Goal: Complete application form: Complete application form

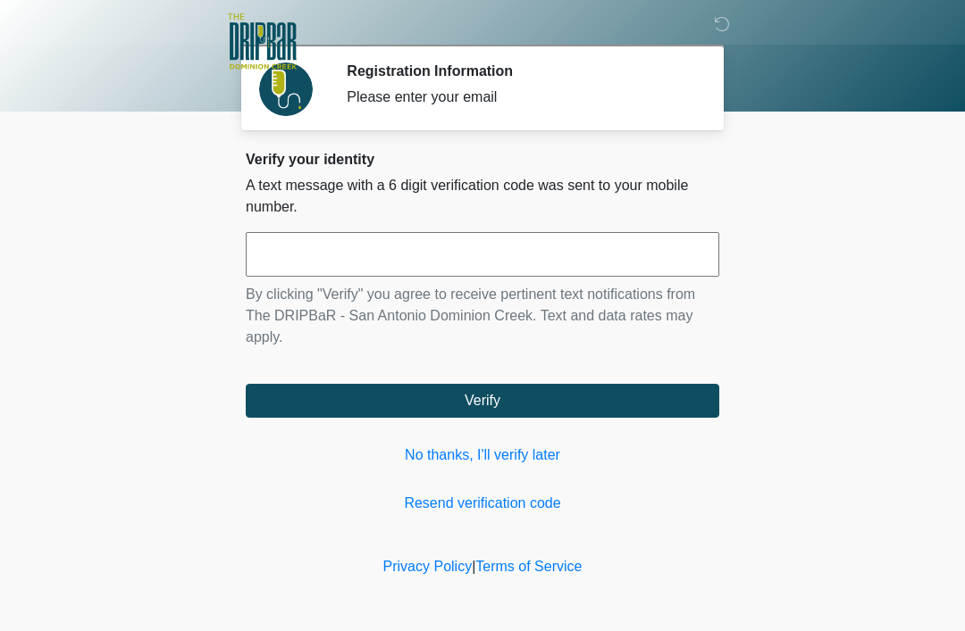
click at [534, 258] on input "text" at bounding box center [482, 254] width 473 height 45
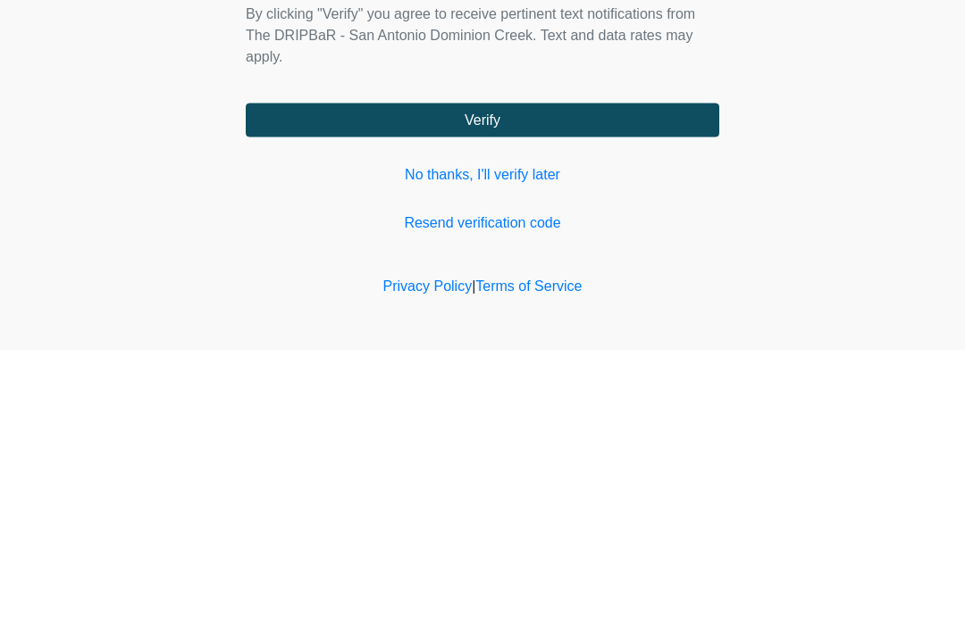
type input "******"
click at [565, 384] on button "Verify" at bounding box center [482, 401] width 473 height 34
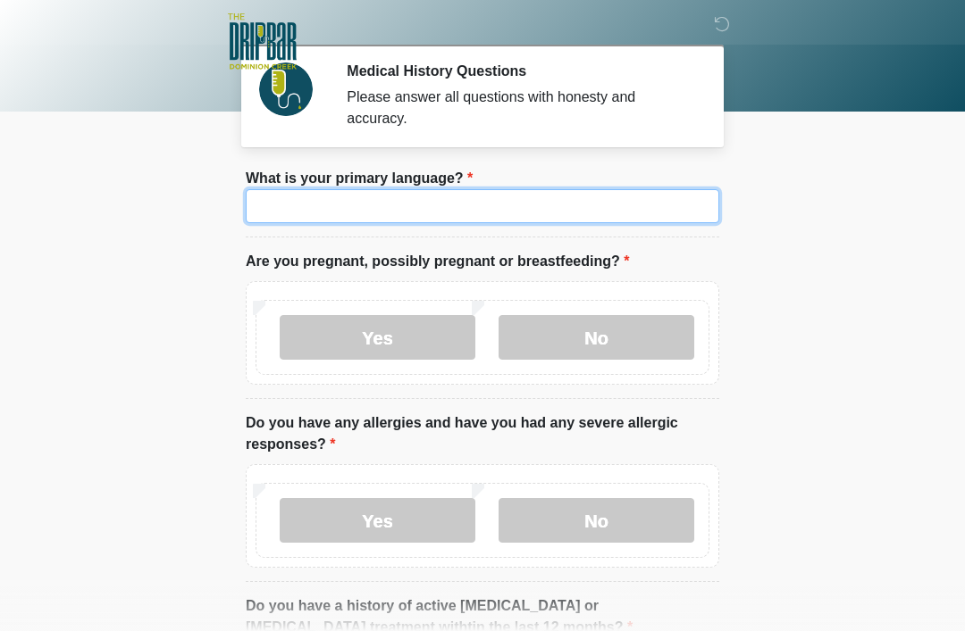
click at [541, 210] on input "What is your primary language?" at bounding box center [482, 206] width 473 height 34
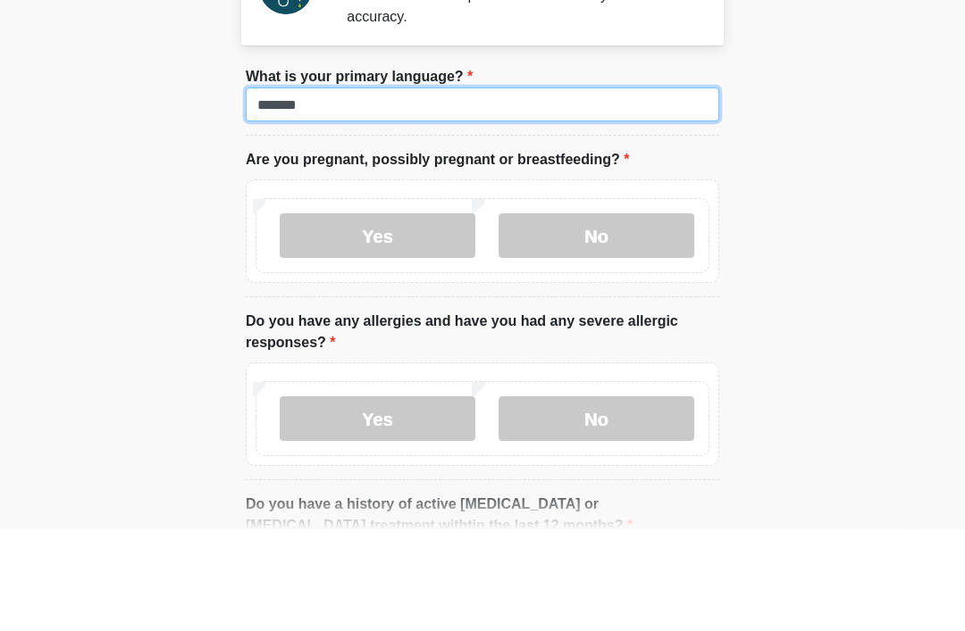
type input "*******"
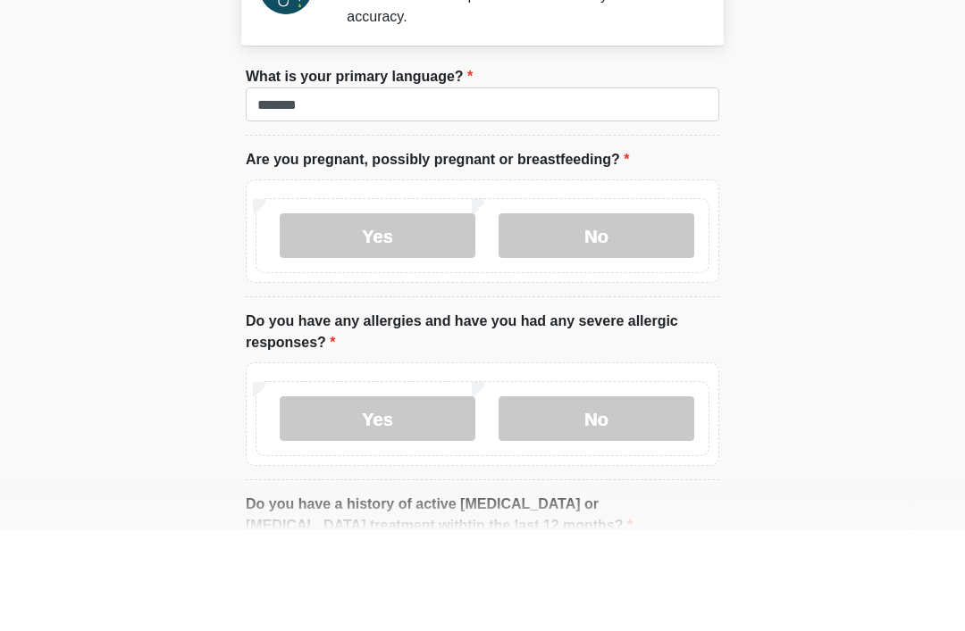
click at [636, 315] on label "No" at bounding box center [596, 337] width 196 height 45
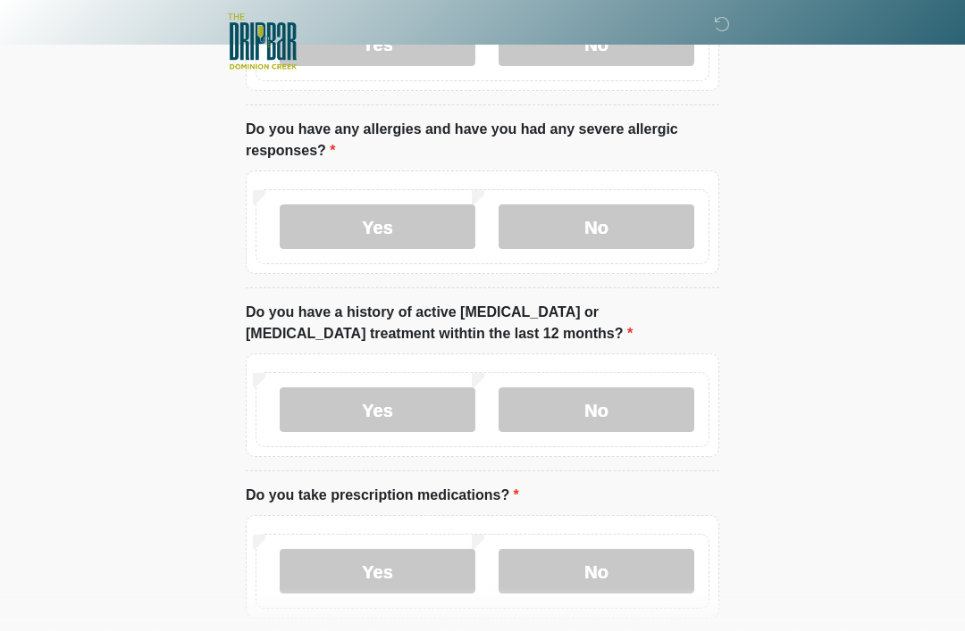
scroll to position [296, 0]
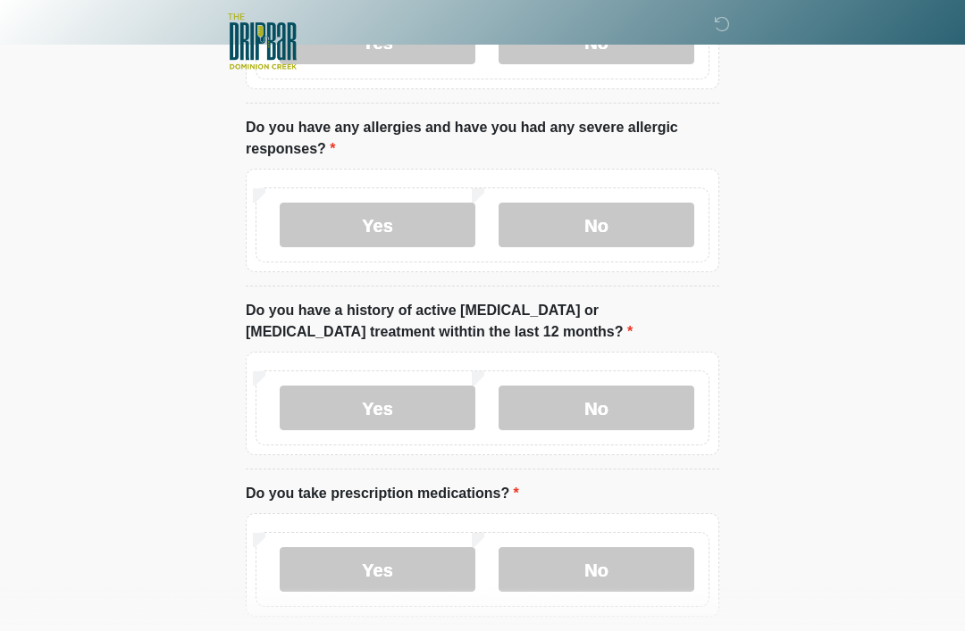
click at [628, 223] on label "No" at bounding box center [596, 225] width 196 height 45
click at [646, 395] on label "No" at bounding box center [596, 408] width 196 height 45
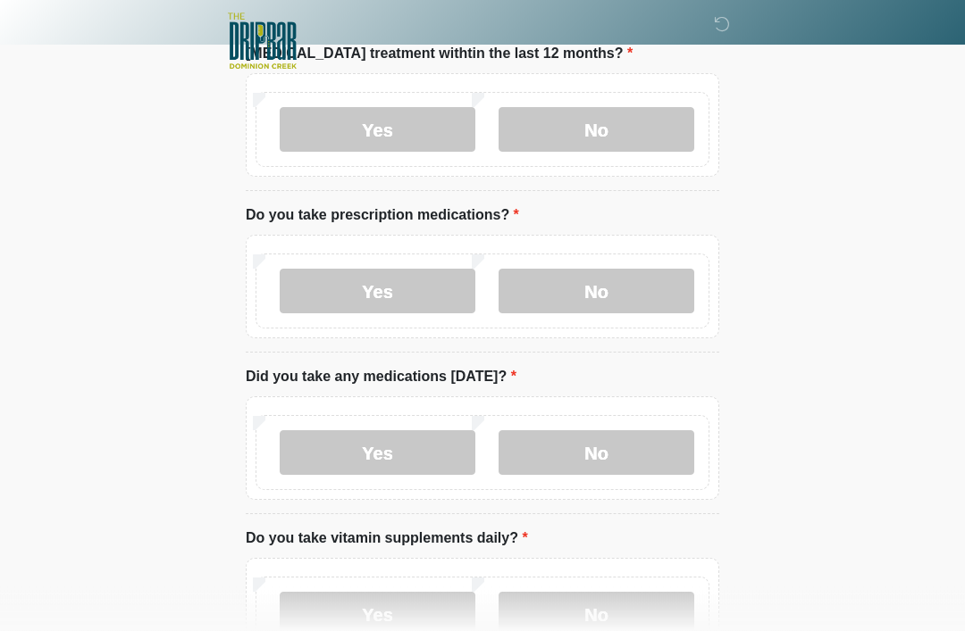
click at [631, 280] on label "No" at bounding box center [596, 292] width 196 height 45
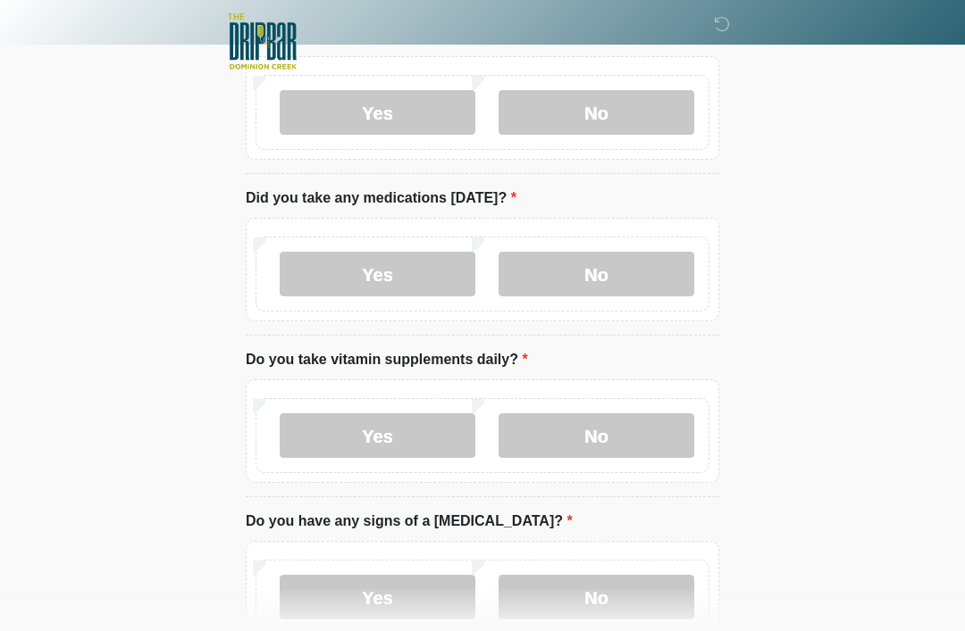
scroll to position [762, 0]
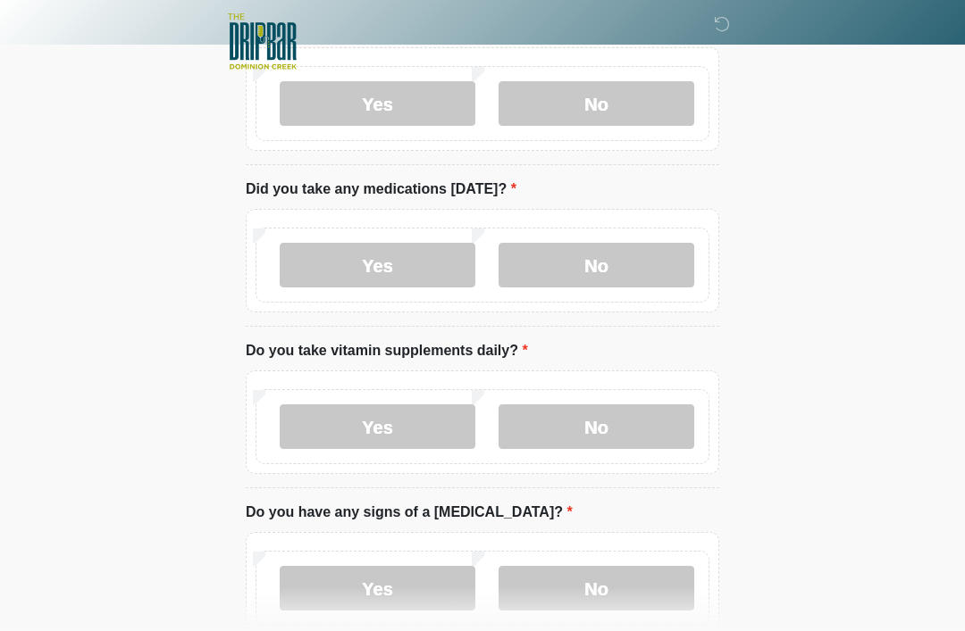
click at [629, 251] on label "No" at bounding box center [596, 265] width 196 height 45
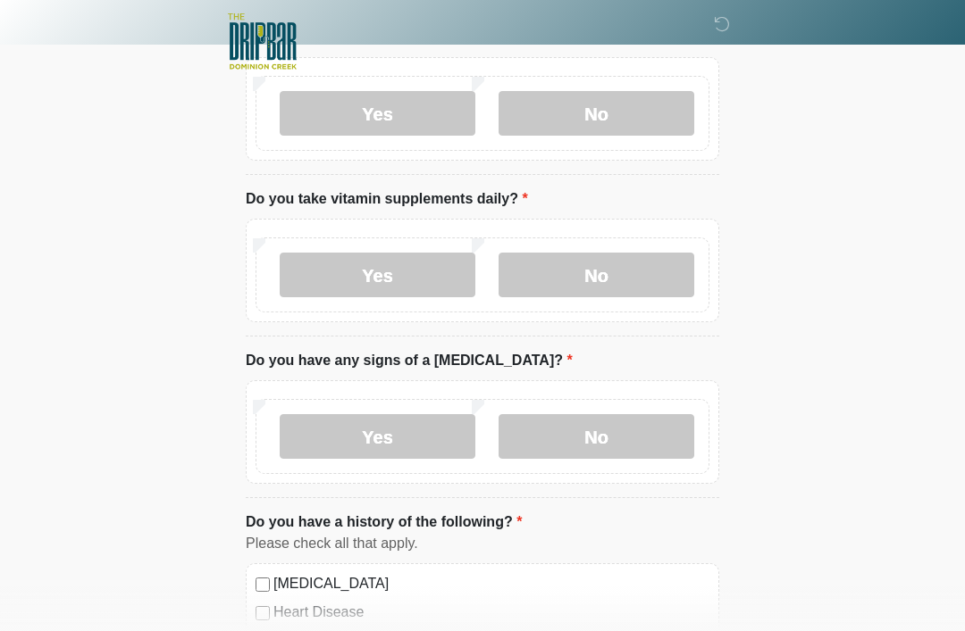
scroll to position [927, 0]
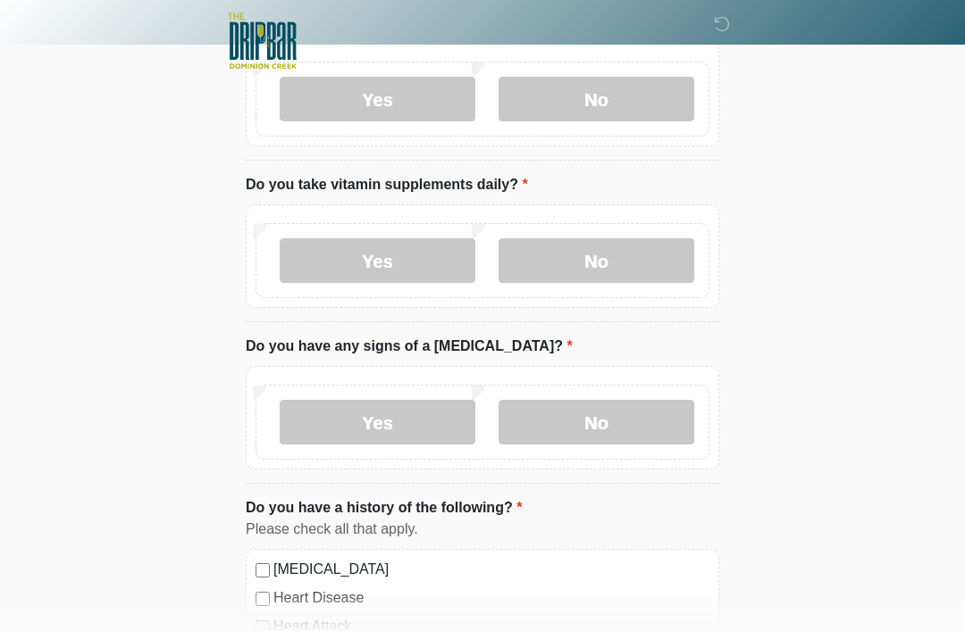
click at [425, 250] on label "Yes" at bounding box center [378, 261] width 196 height 45
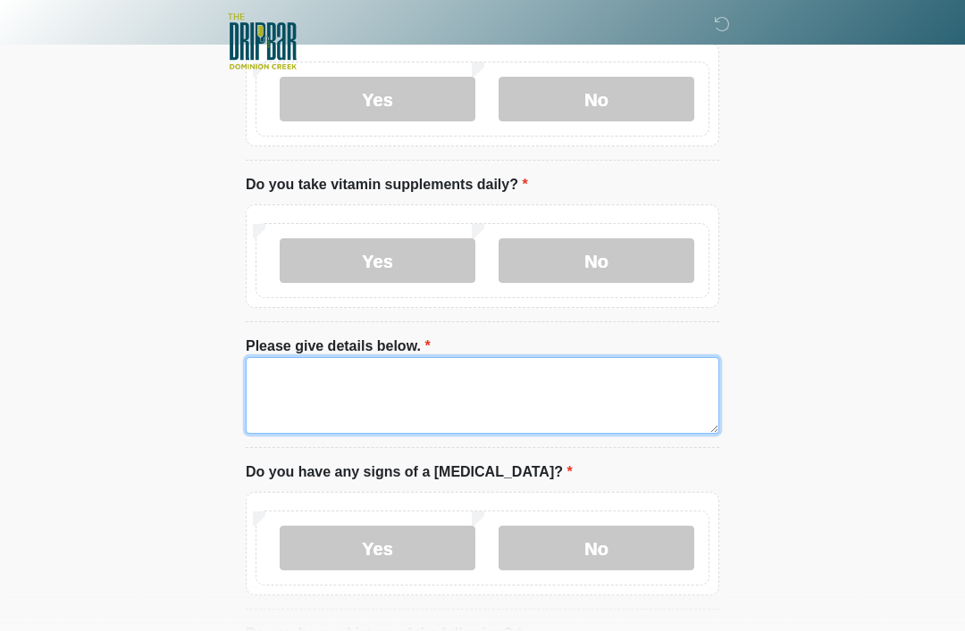
click at [526, 382] on textarea "Please give details below." at bounding box center [482, 395] width 473 height 77
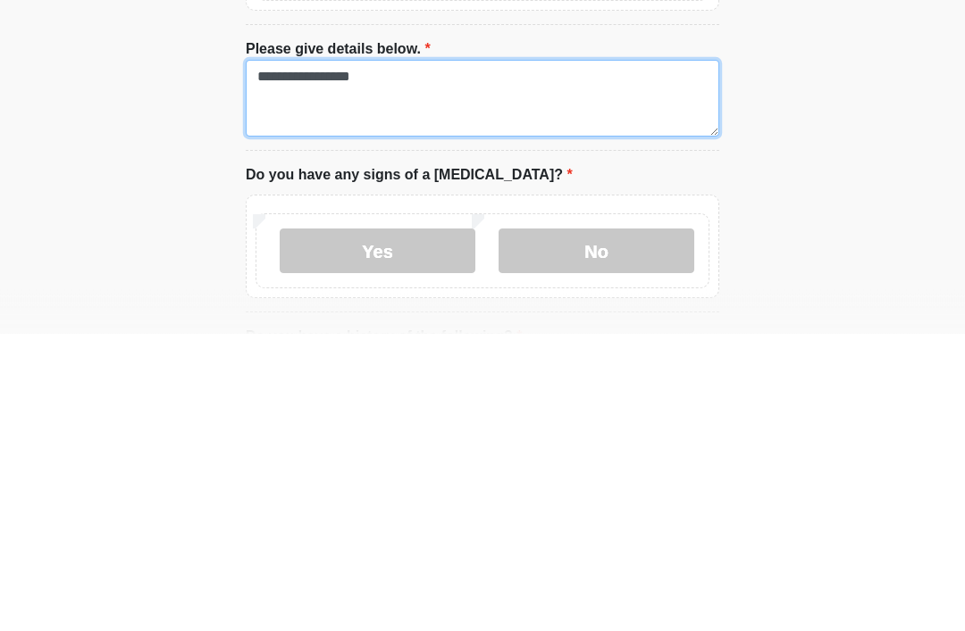
scroll to position [939, 0]
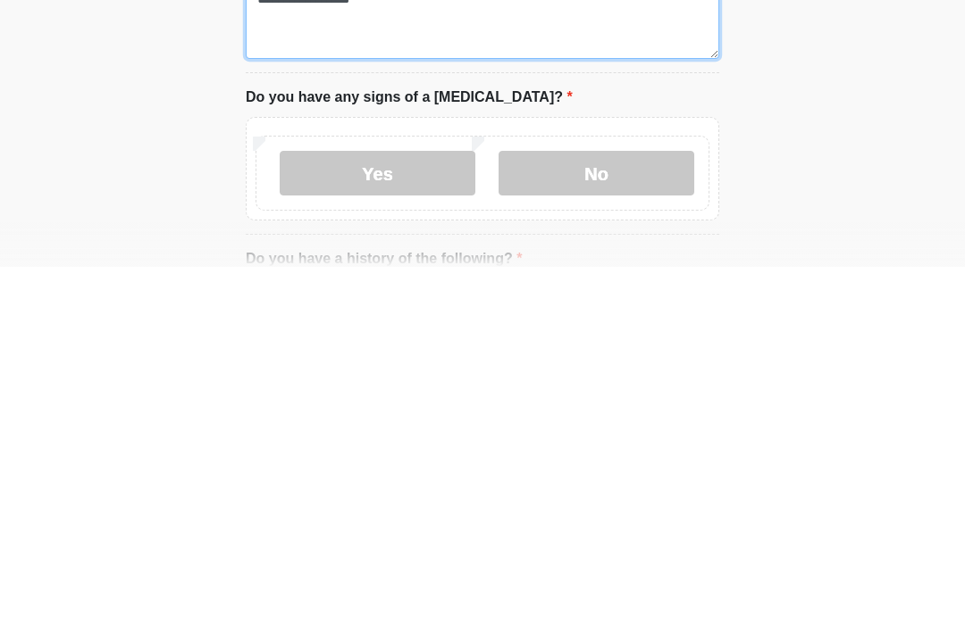
type textarea "**********"
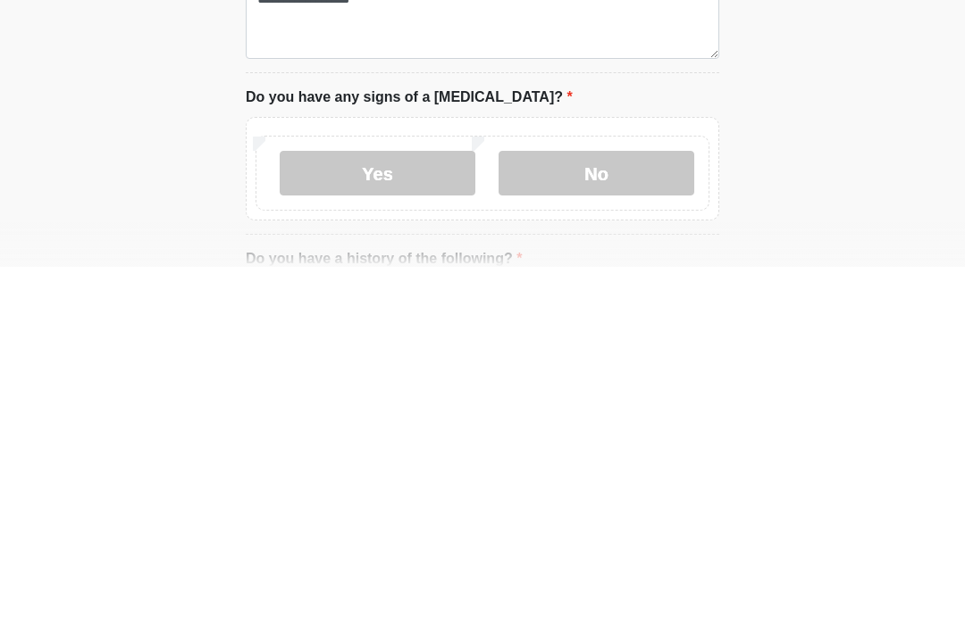
click at [643, 515] on label "No" at bounding box center [596, 537] width 196 height 45
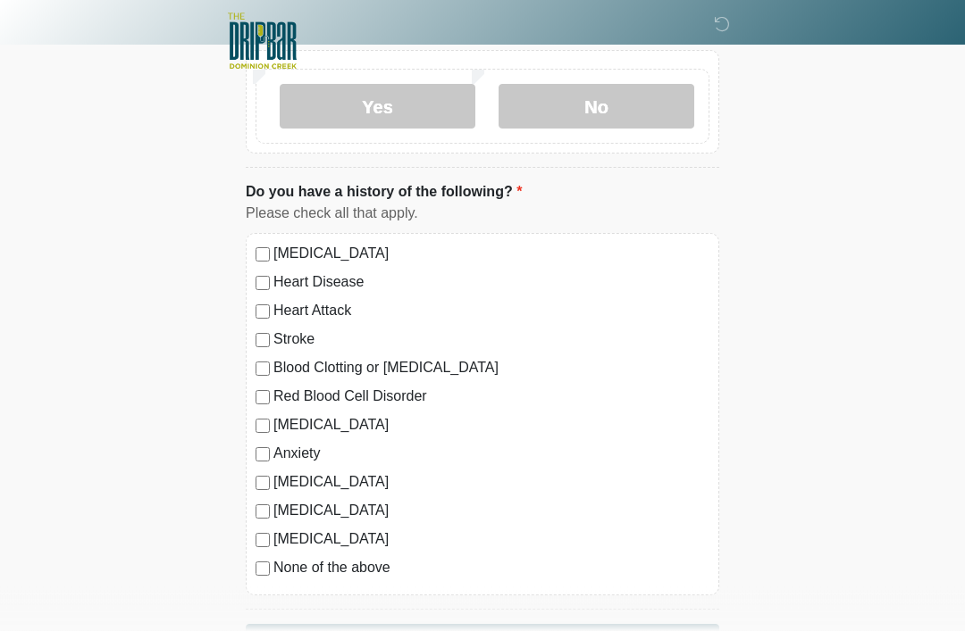
scroll to position [1432, 0]
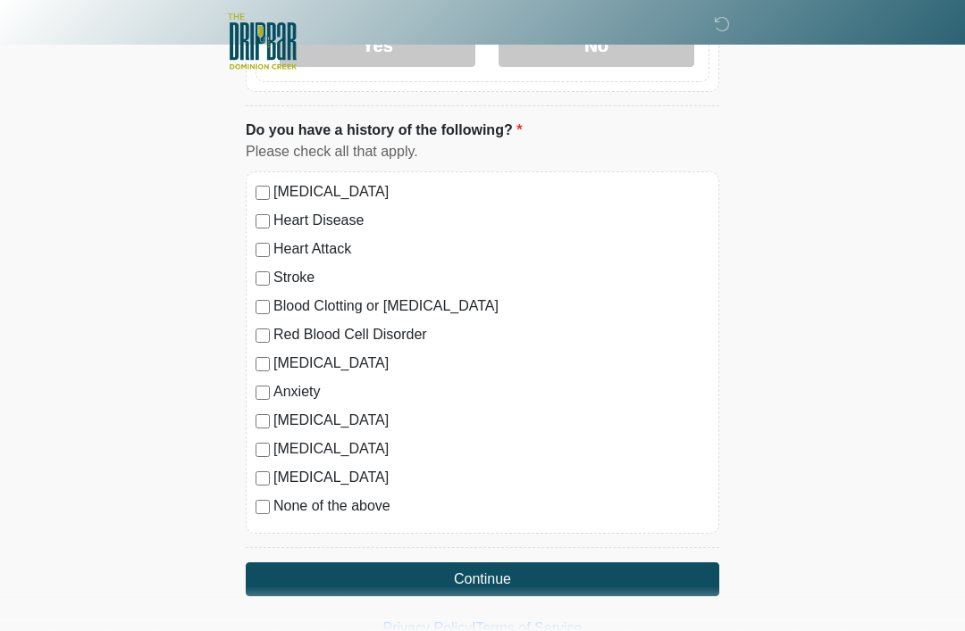
click at [505, 573] on button "Continue" at bounding box center [482, 580] width 473 height 34
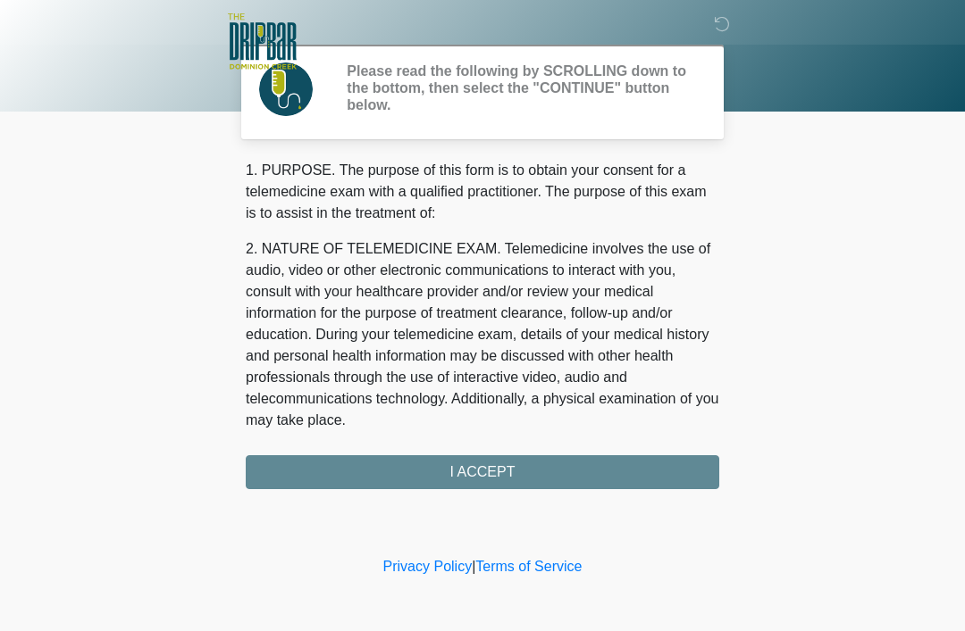
scroll to position [0, 0]
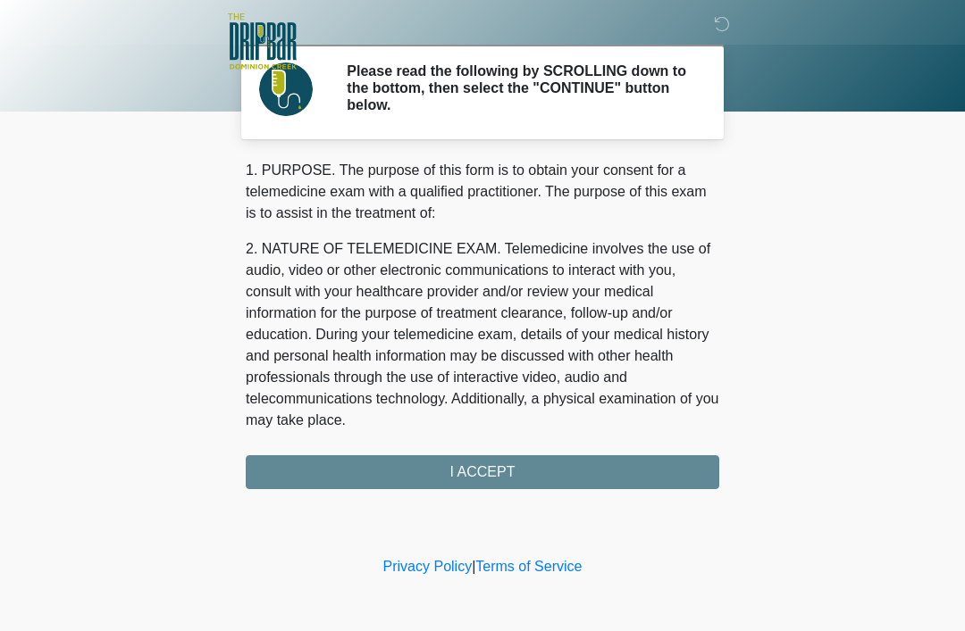
click at [517, 460] on div "1. PURPOSE. The purpose of this form is to obtain your consent for a telemedici…" at bounding box center [482, 325] width 473 height 330
click at [501, 470] on div "1. PURPOSE. The purpose of this form is to obtain your consent for a telemedici…" at bounding box center [482, 325] width 473 height 330
click at [474, 455] on div "1. PURPOSE. The purpose of this form is to obtain your consent for a telemedici…" at bounding box center [482, 325] width 473 height 330
click at [473, 455] on div "1. PURPOSE. The purpose of this form is to obtain your consent for a telemedici…" at bounding box center [482, 325] width 473 height 330
click at [492, 472] on div "1. PURPOSE. The purpose of this form is to obtain your consent for a telemedici…" at bounding box center [482, 325] width 473 height 330
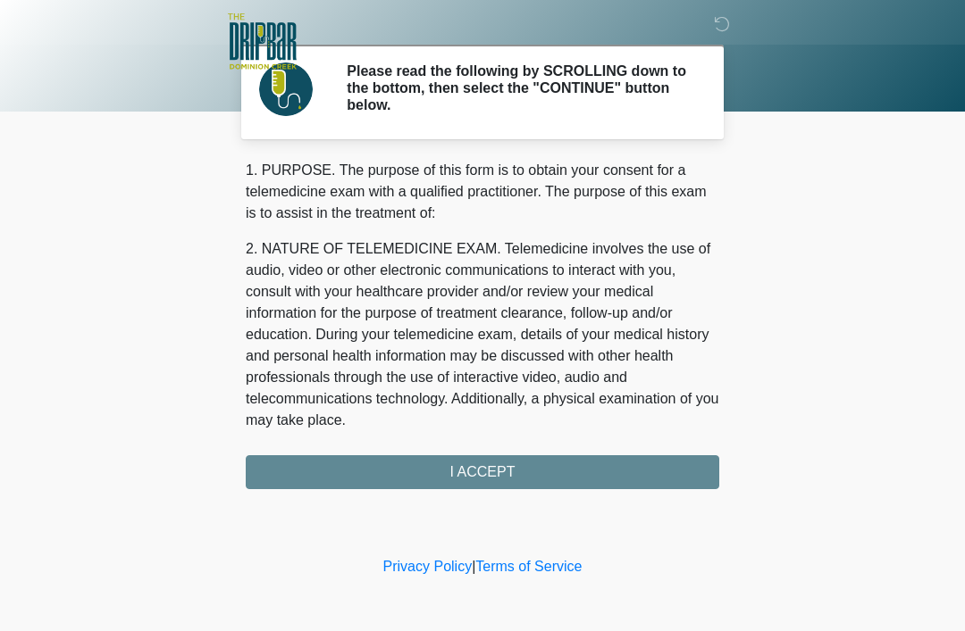
click at [506, 472] on div "1. PURPOSE. The purpose of this form is to obtain your consent for a telemedici…" at bounding box center [482, 325] width 473 height 330
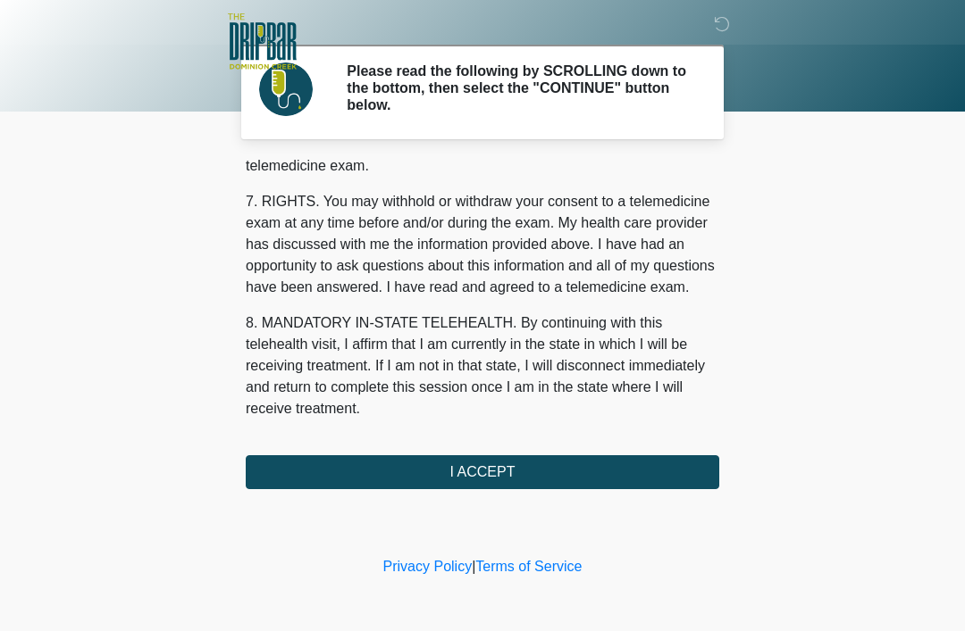
scroll to position [783, 0]
click at [491, 473] on button "I ACCEPT" at bounding box center [482, 473] width 473 height 34
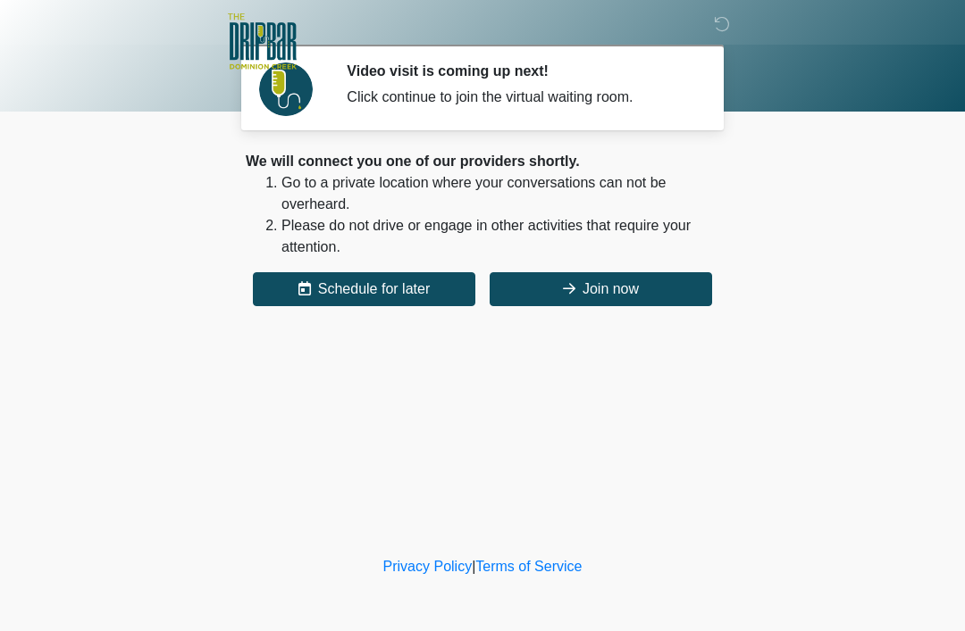
click at [641, 287] on button "Join now" at bounding box center [600, 289] width 222 height 34
